Goal: Transaction & Acquisition: Book appointment/travel/reservation

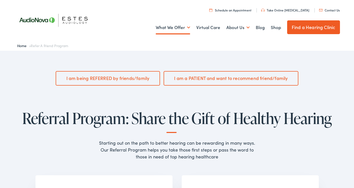
click at [319, 24] on link "Find a Hearing Clinic" at bounding box center [313, 27] width 53 height 14
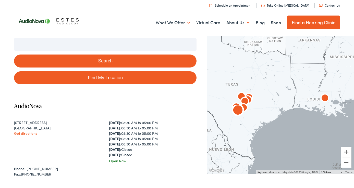
scroll to position [49, 0]
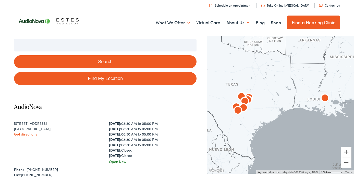
click at [238, 5] on link "Schedule an Appointment" at bounding box center [230, 5] width 42 height 4
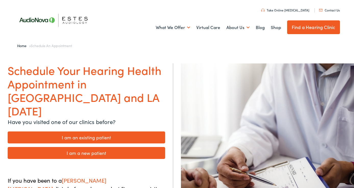
click at [92, 147] on link "I am a new patient" at bounding box center [86, 153] width 157 height 12
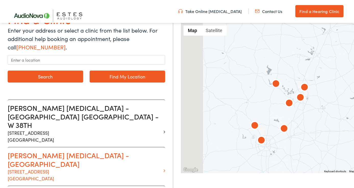
scroll to position [65, 0]
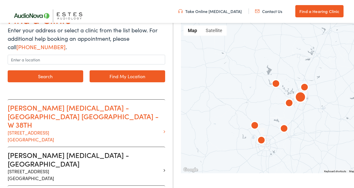
click at [122, 109] on h3 "[PERSON_NAME] [MEDICAL_DATA] - [GEOGRAPHIC_DATA] [GEOGRAPHIC_DATA] - W 38TH" at bounding box center [85, 117] width 154 height 26
